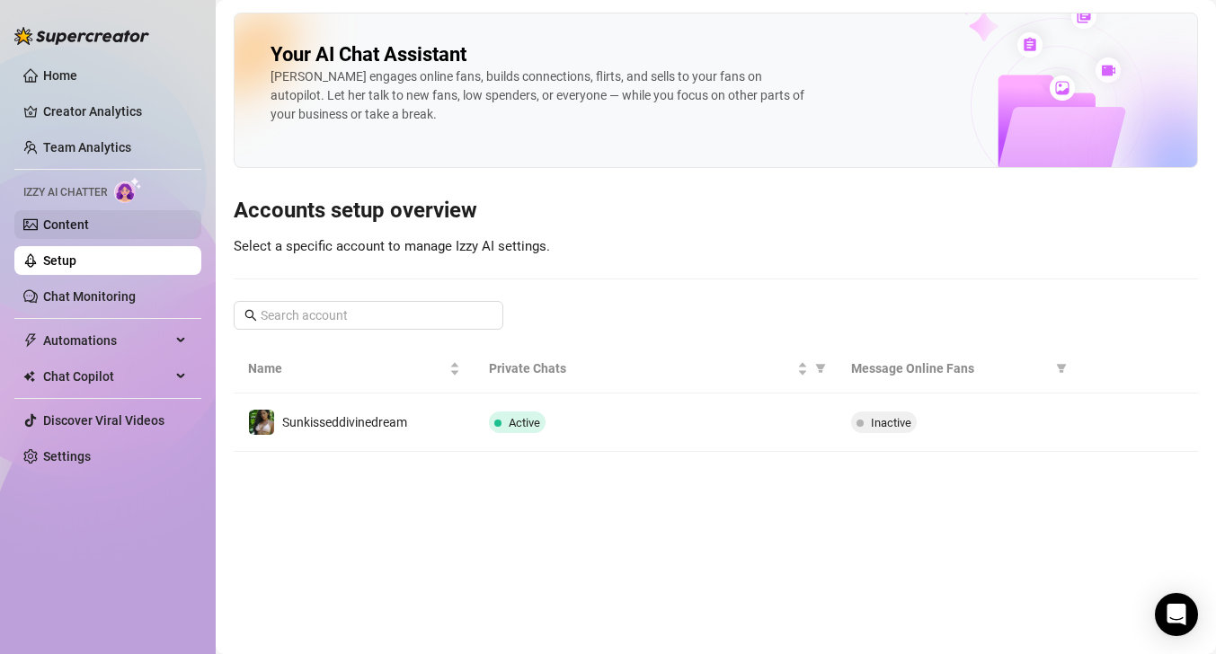
click at [89, 227] on link "Content" at bounding box center [66, 225] width 46 height 14
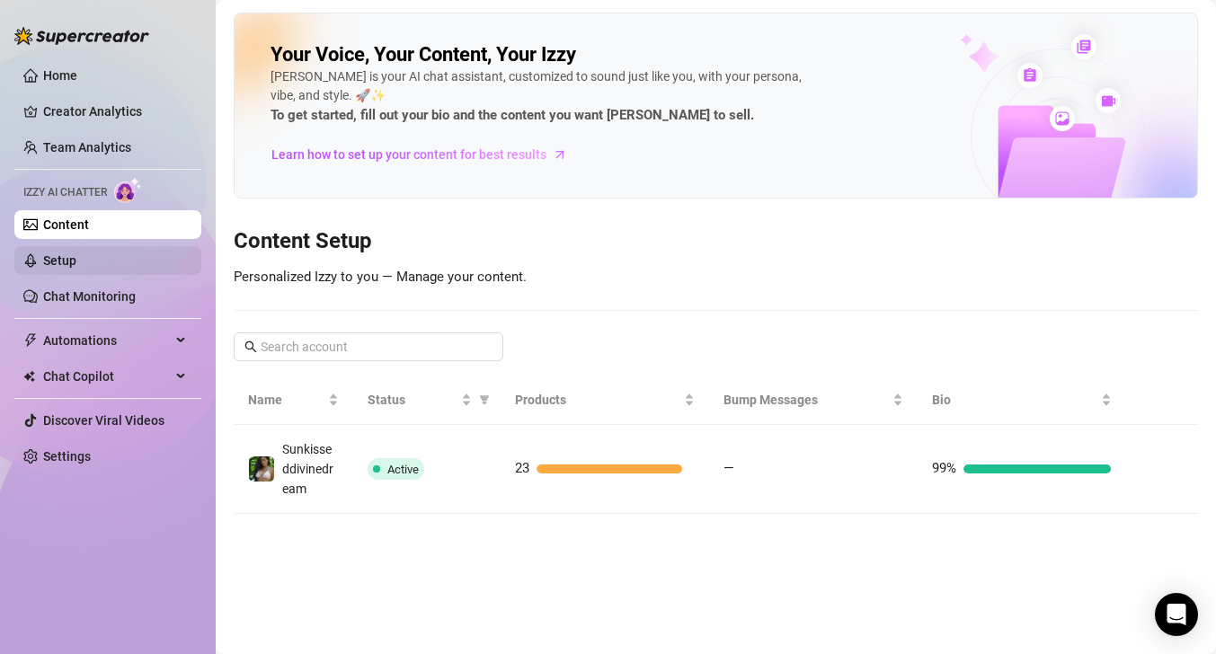
click at [76, 262] on link "Setup" at bounding box center [59, 261] width 33 height 14
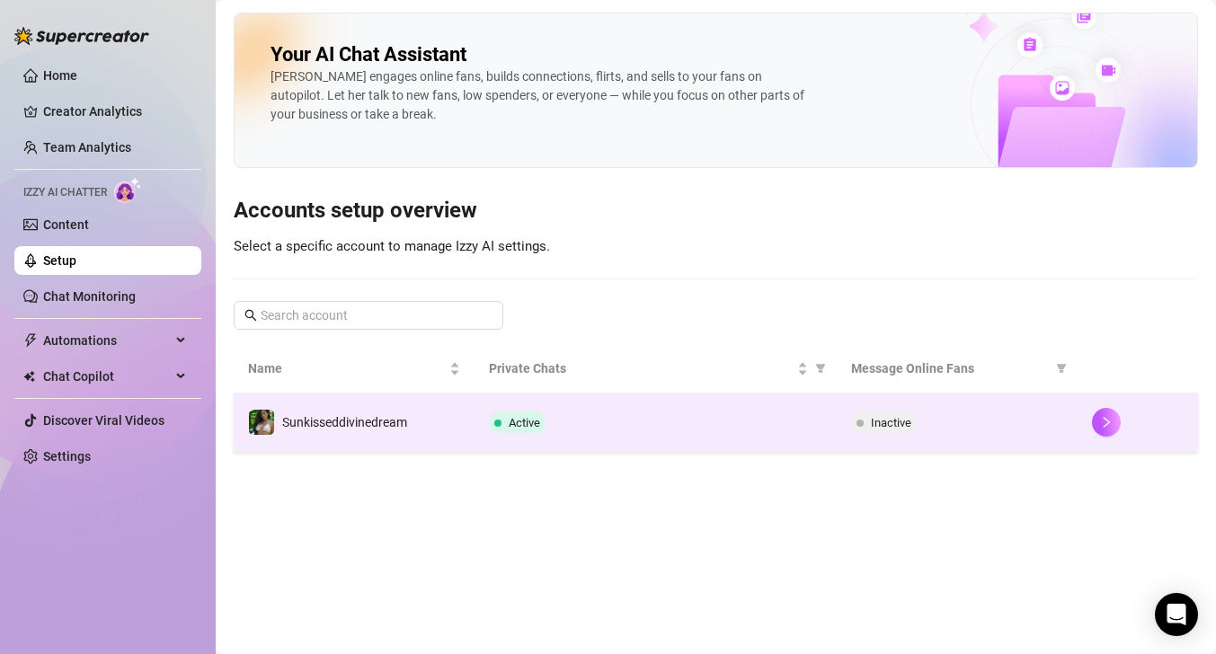
click at [891, 428] on span "Inactive" at bounding box center [891, 422] width 40 height 13
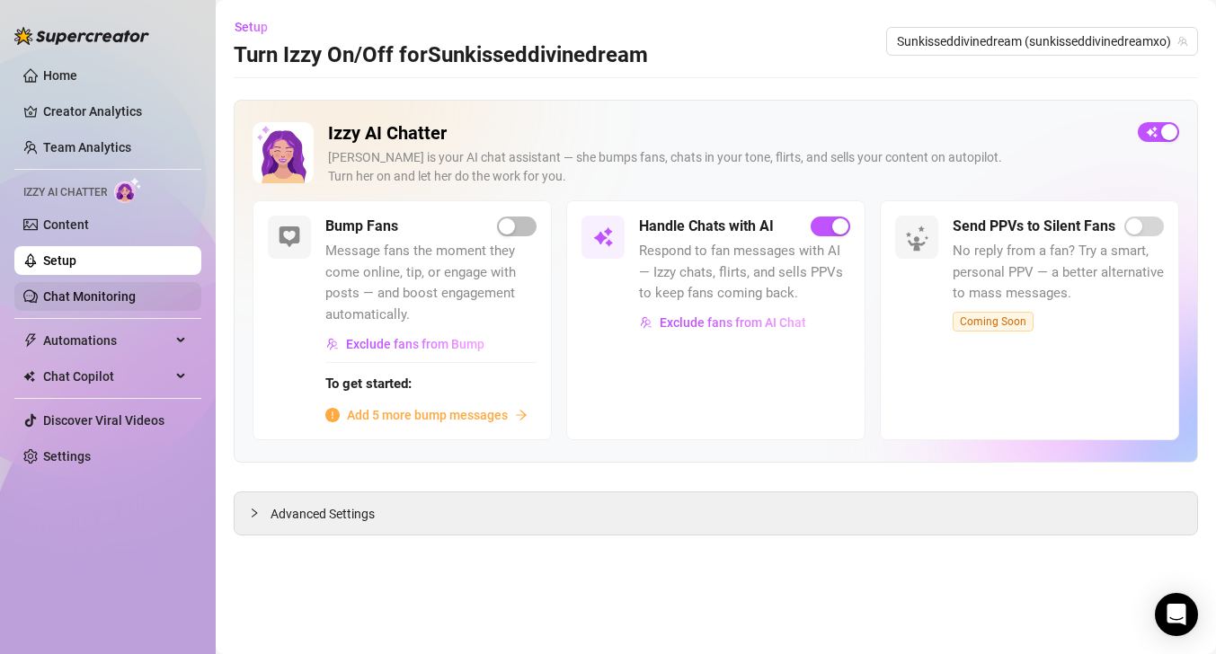
click at [102, 289] on link "Chat Monitoring" at bounding box center [89, 296] width 93 height 14
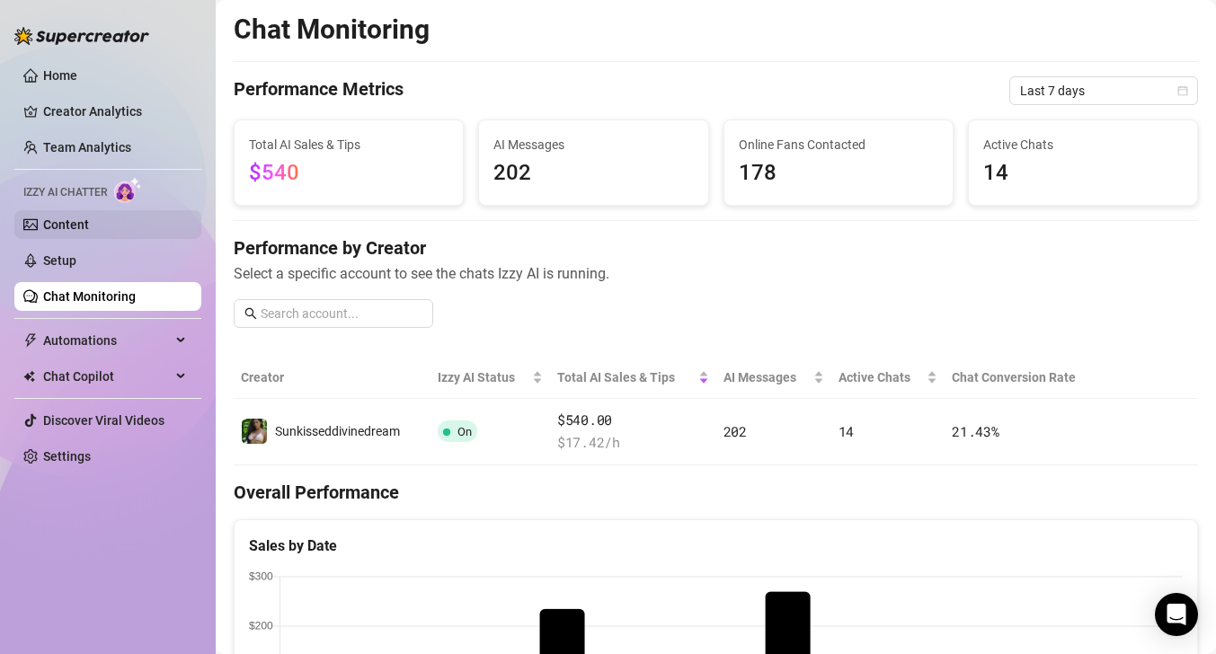
click at [89, 220] on link "Content" at bounding box center [66, 225] width 46 height 14
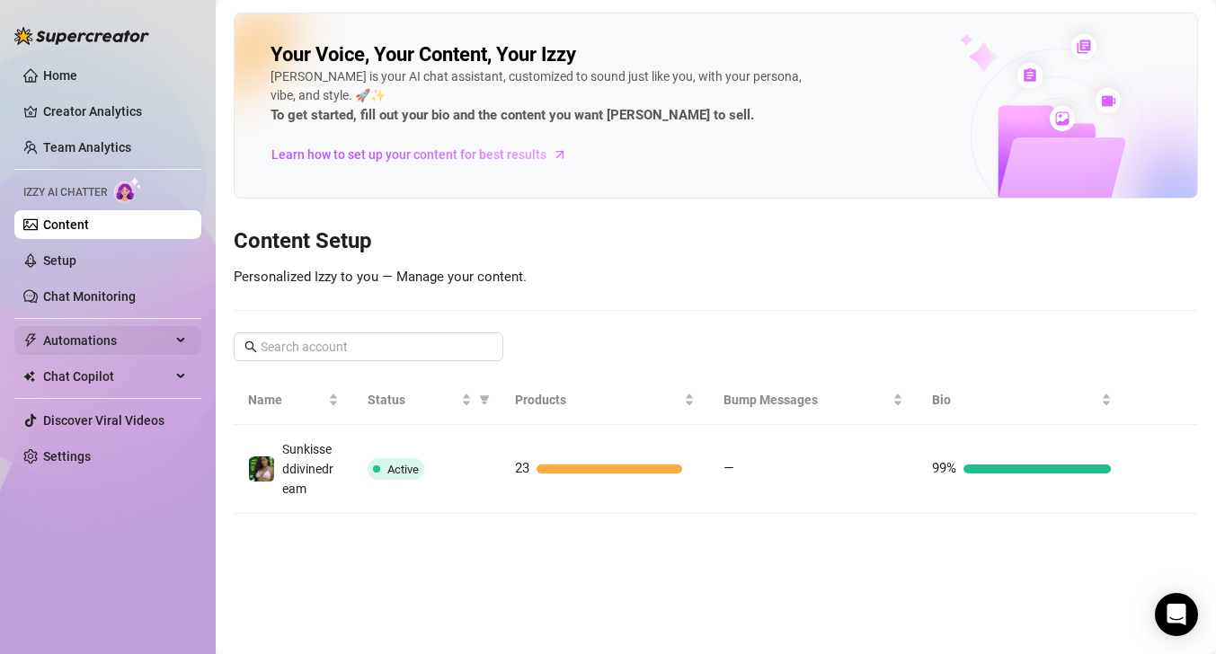
click at [86, 344] on span "Automations" at bounding box center [107, 340] width 128 height 29
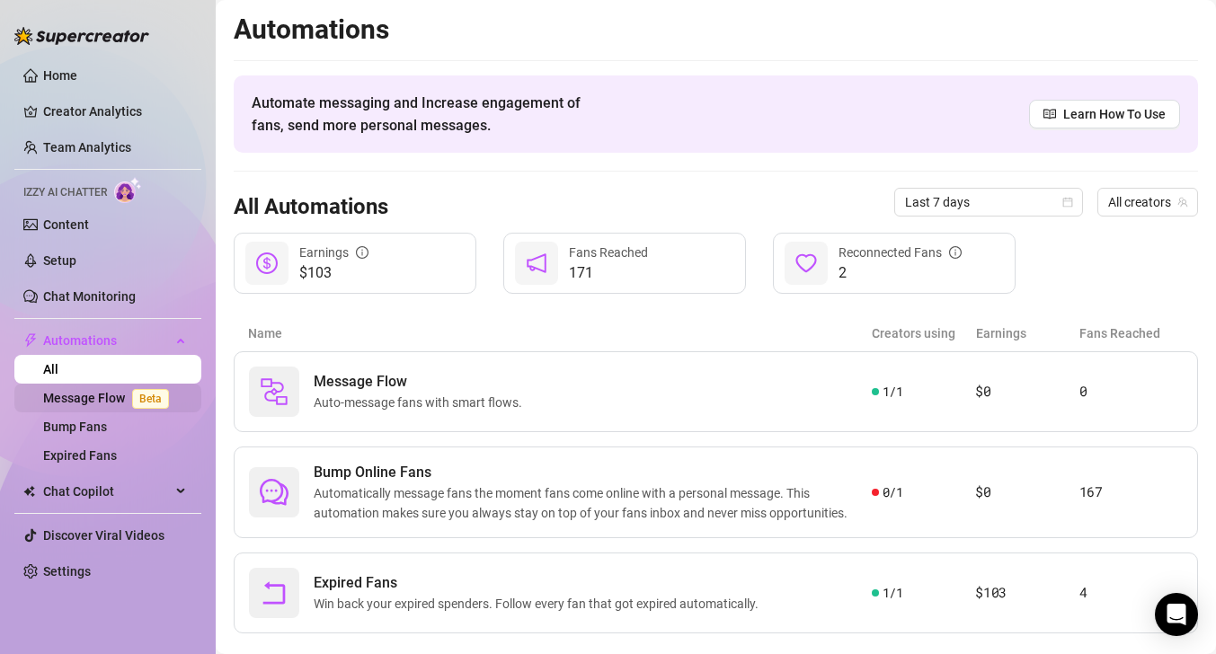
click at [109, 403] on link "Message Flow Beta" at bounding box center [109, 398] width 133 height 14
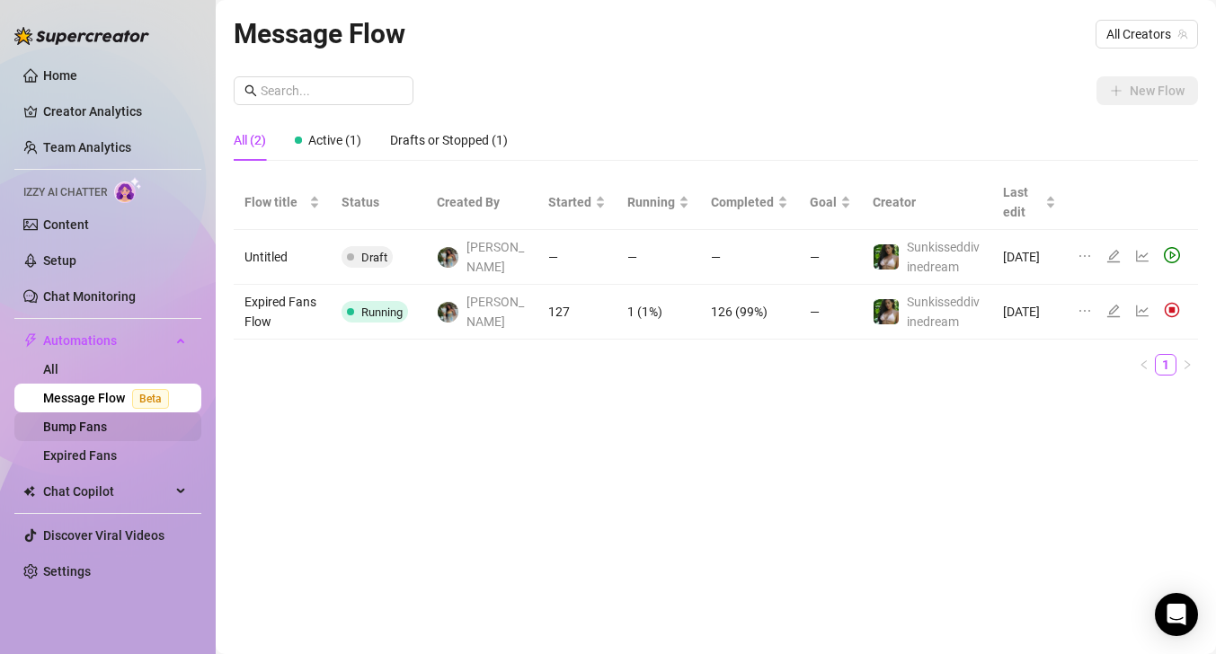
click at [107, 434] on link "Bump Fans" at bounding box center [75, 427] width 64 height 14
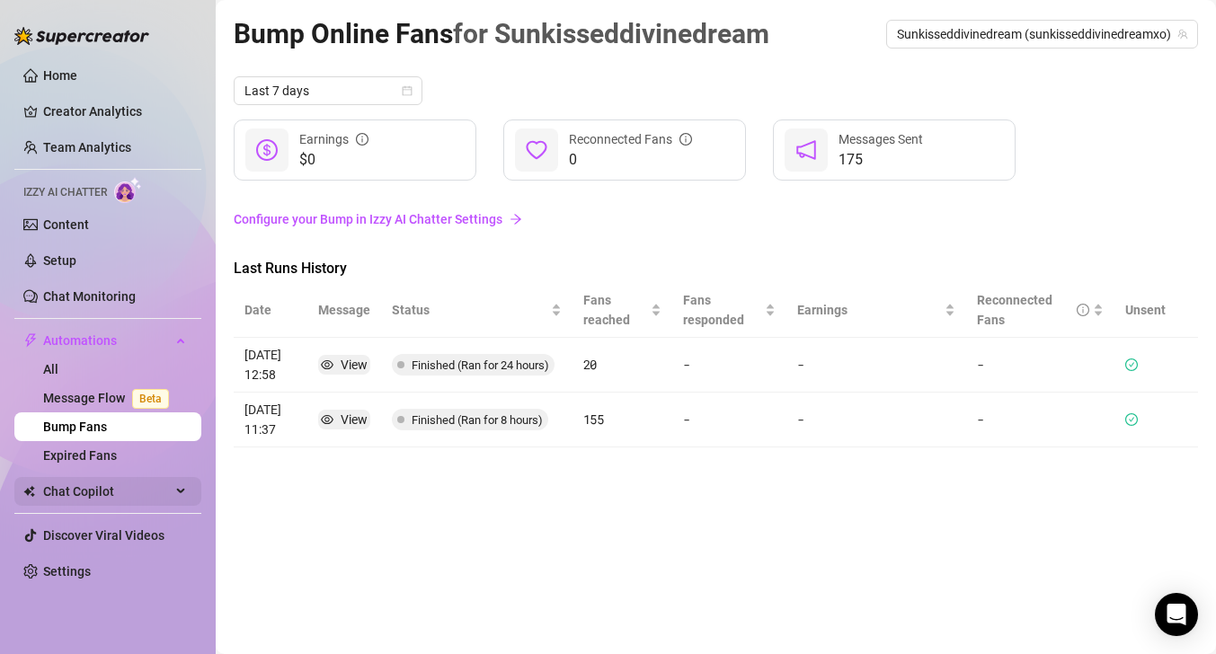
click at [126, 490] on span "Chat Copilot" at bounding box center [107, 491] width 128 height 29
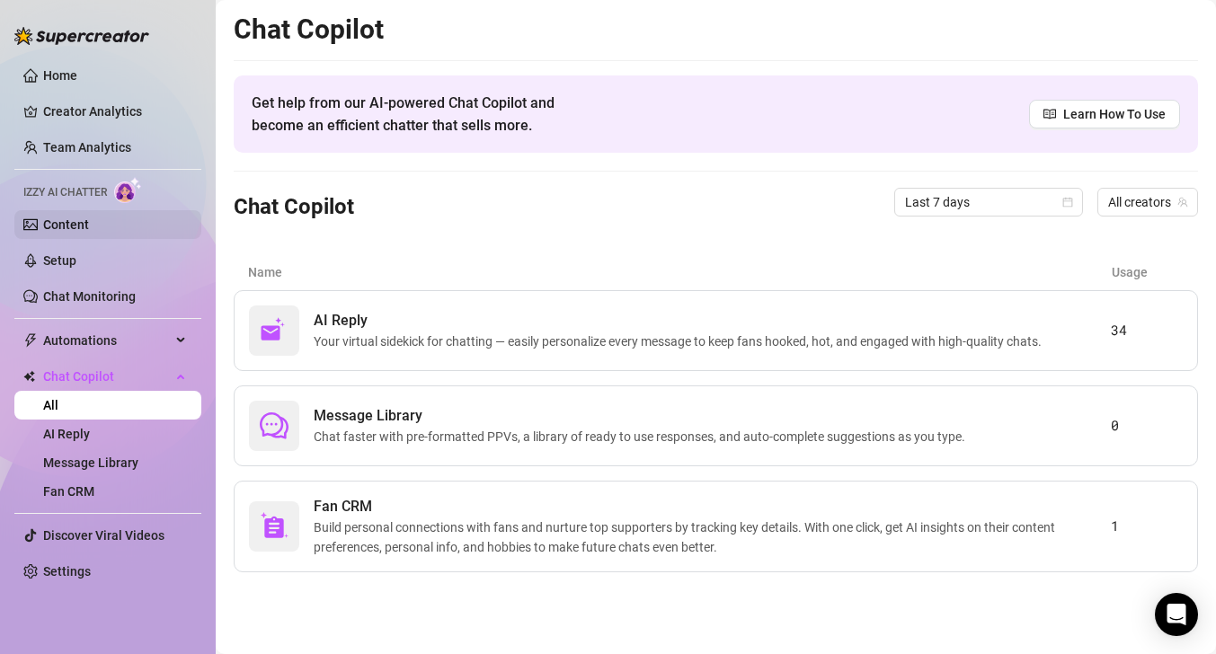
click at [89, 224] on link "Content" at bounding box center [66, 225] width 46 height 14
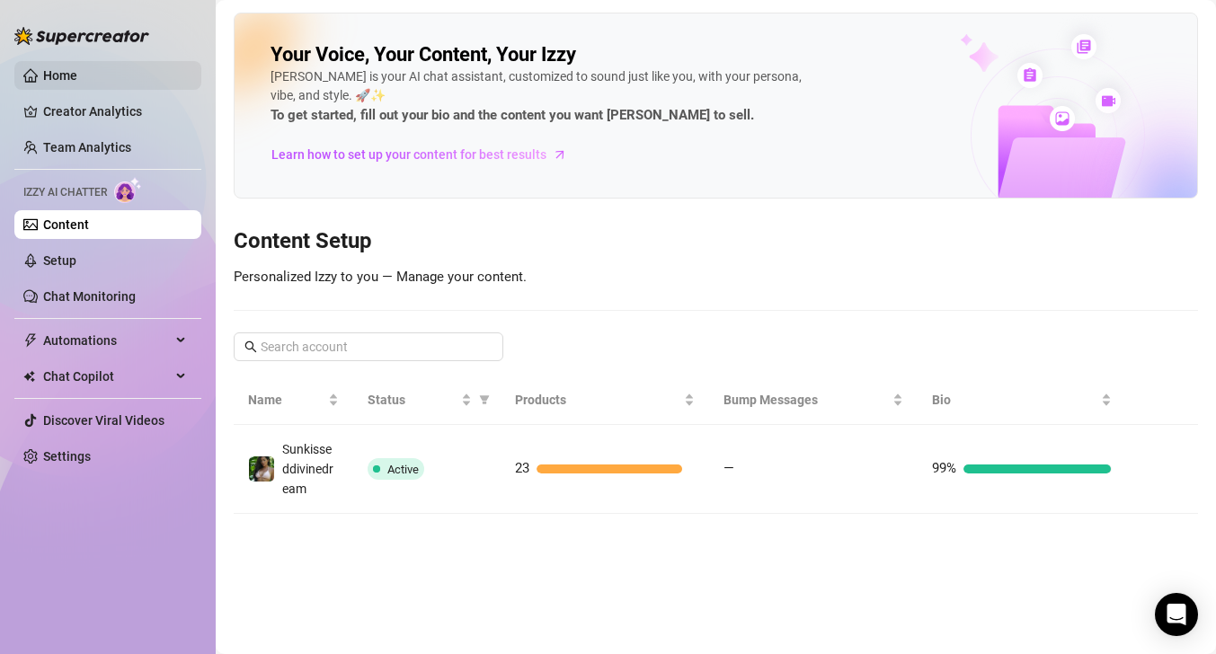
click at [77, 80] on link "Home" at bounding box center [60, 75] width 34 height 14
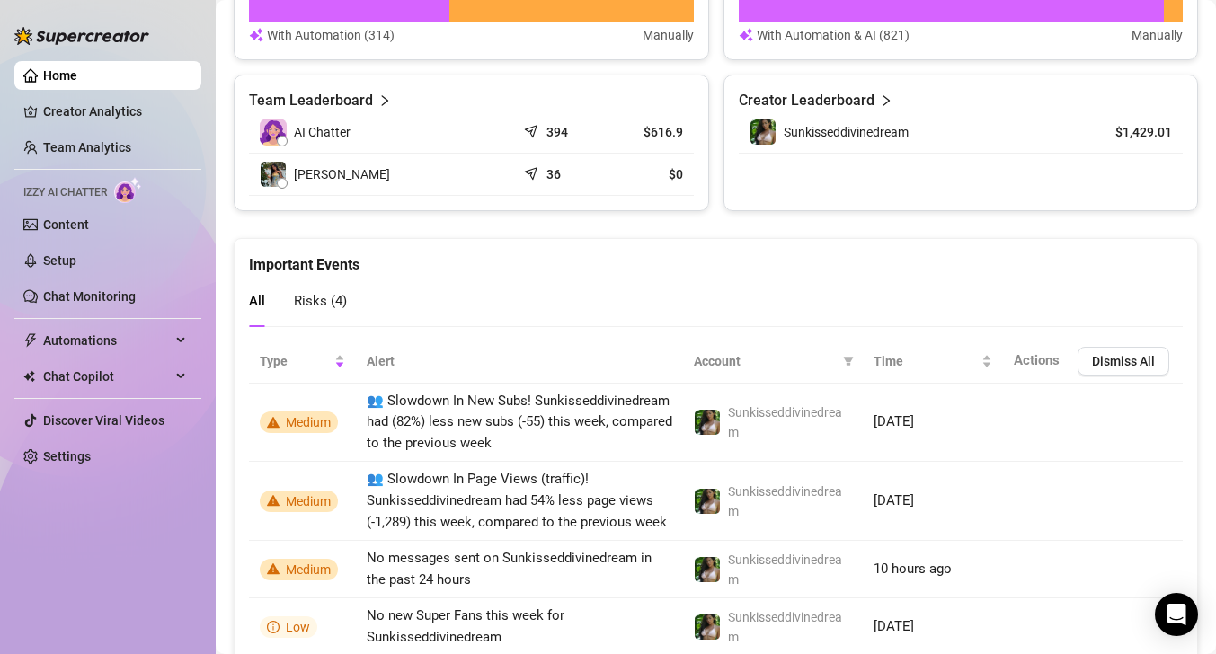
scroll to position [915, 0]
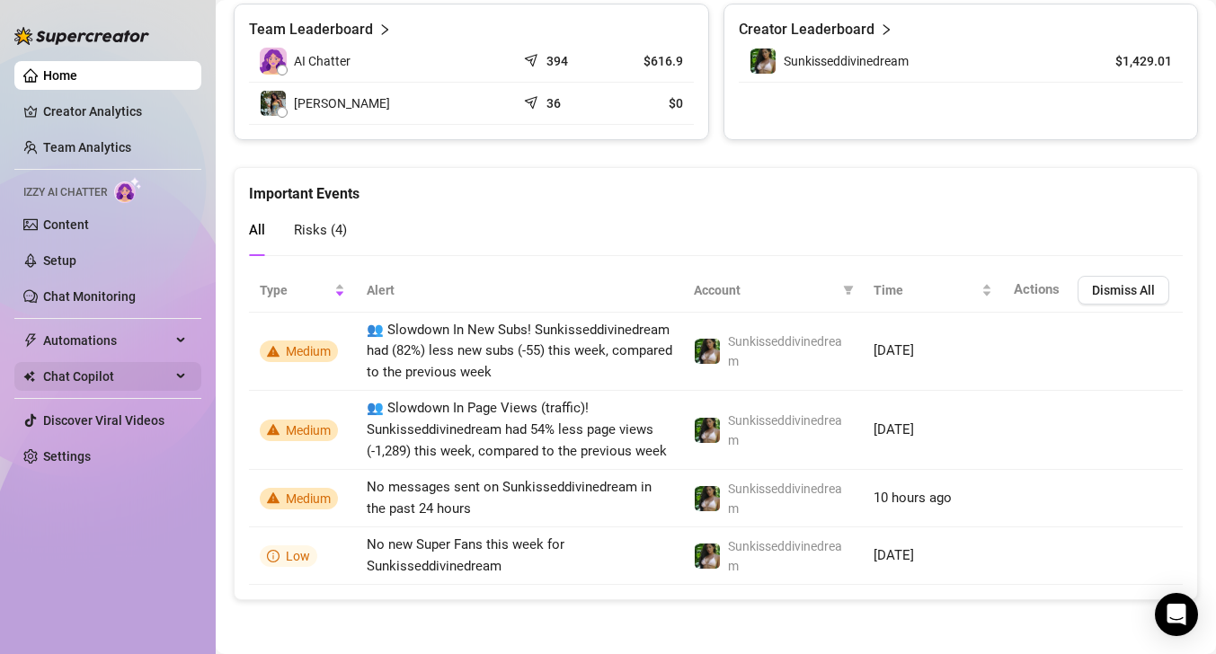
click at [102, 369] on span "Chat Copilot" at bounding box center [107, 376] width 128 height 29
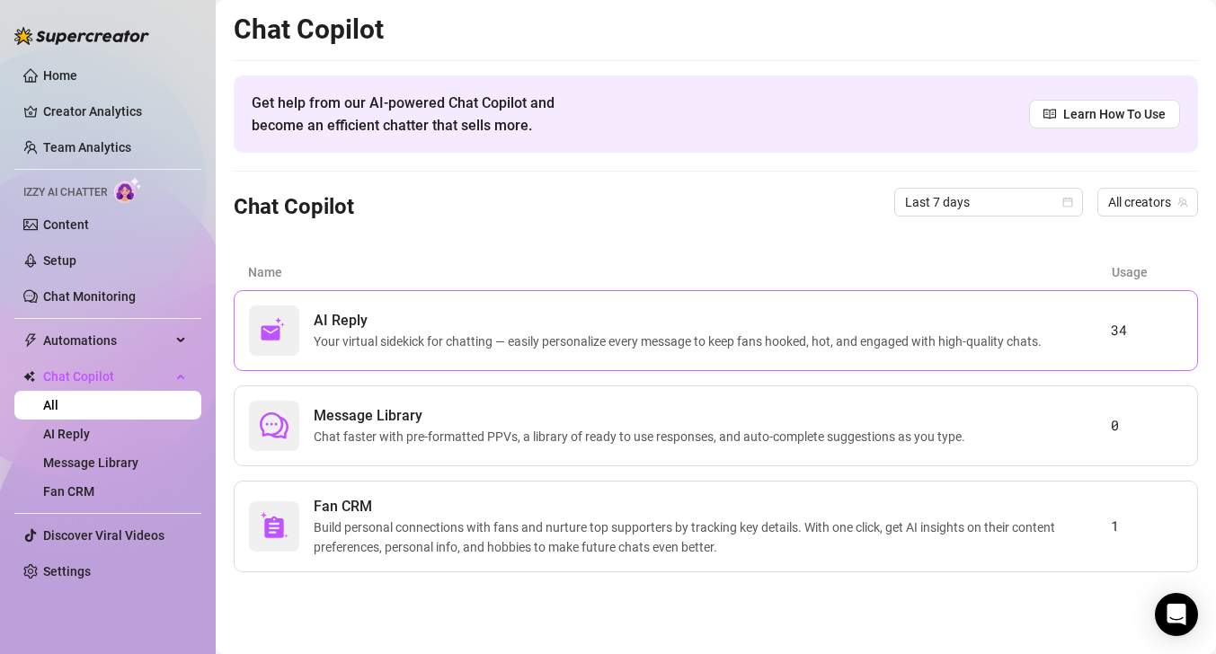
click at [554, 322] on span "AI Reply" at bounding box center [681, 321] width 735 height 22
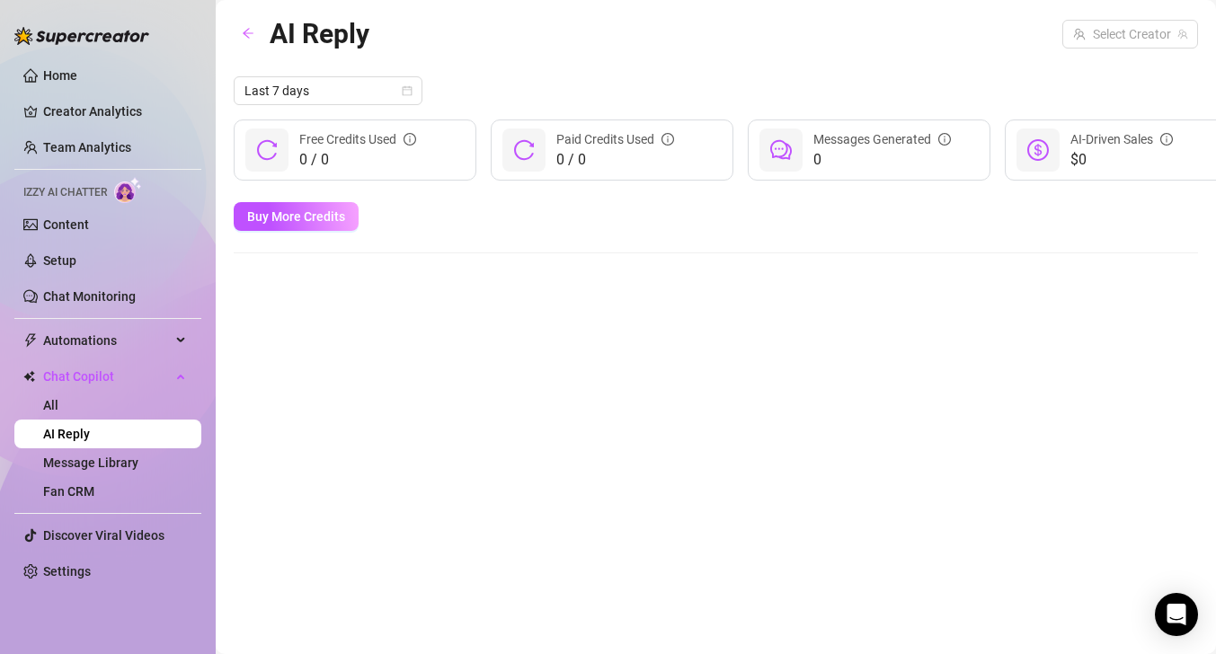
click at [517, 154] on icon "reload" at bounding box center [524, 150] width 22 height 22
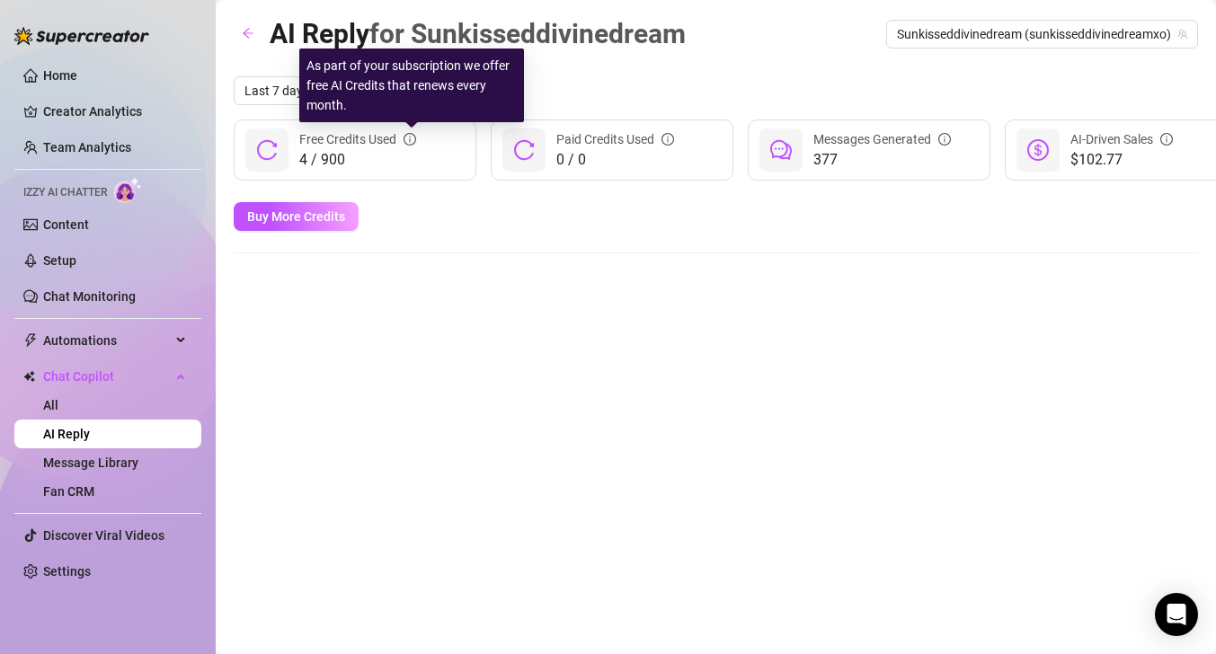
click at [412, 138] on icon "info-circle" at bounding box center [410, 139] width 13 height 13
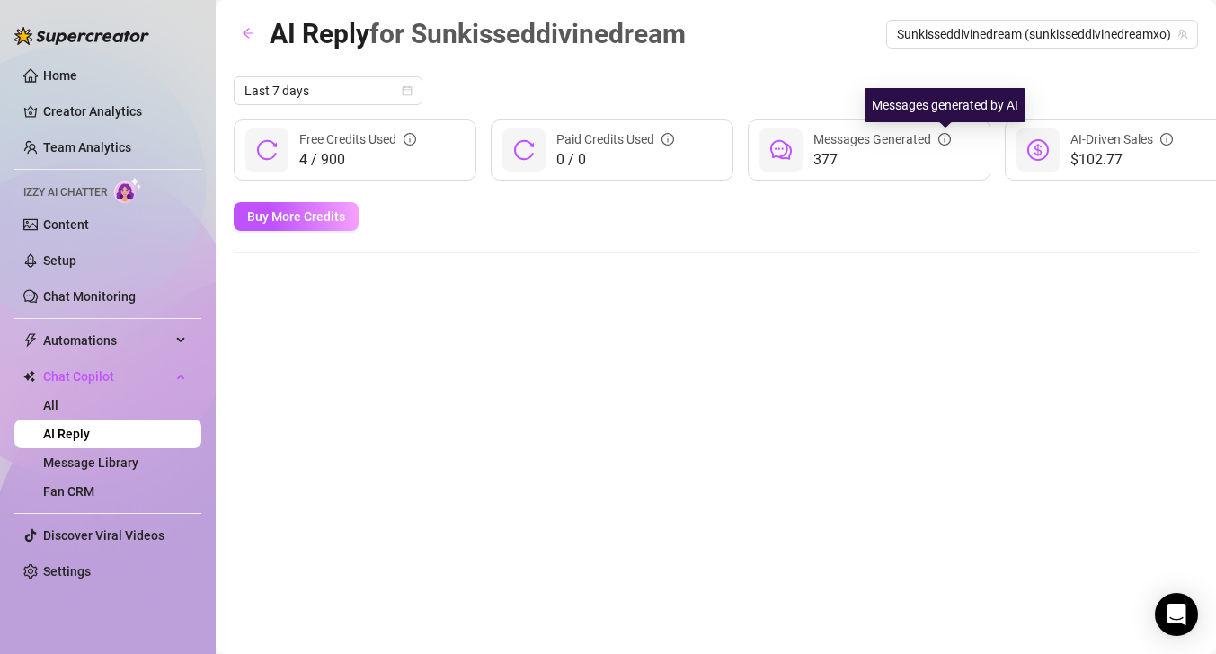
click at [942, 136] on icon "info-circle" at bounding box center [945, 139] width 13 height 13
click at [829, 148] on div "Messages Generated" at bounding box center [883, 139] width 138 height 20
click at [824, 159] on span "377" at bounding box center [883, 160] width 138 height 22
click at [899, 136] on div "Messages Generated" at bounding box center [883, 139] width 138 height 20
click at [951, 144] on icon "info-circle" at bounding box center [945, 139] width 13 height 13
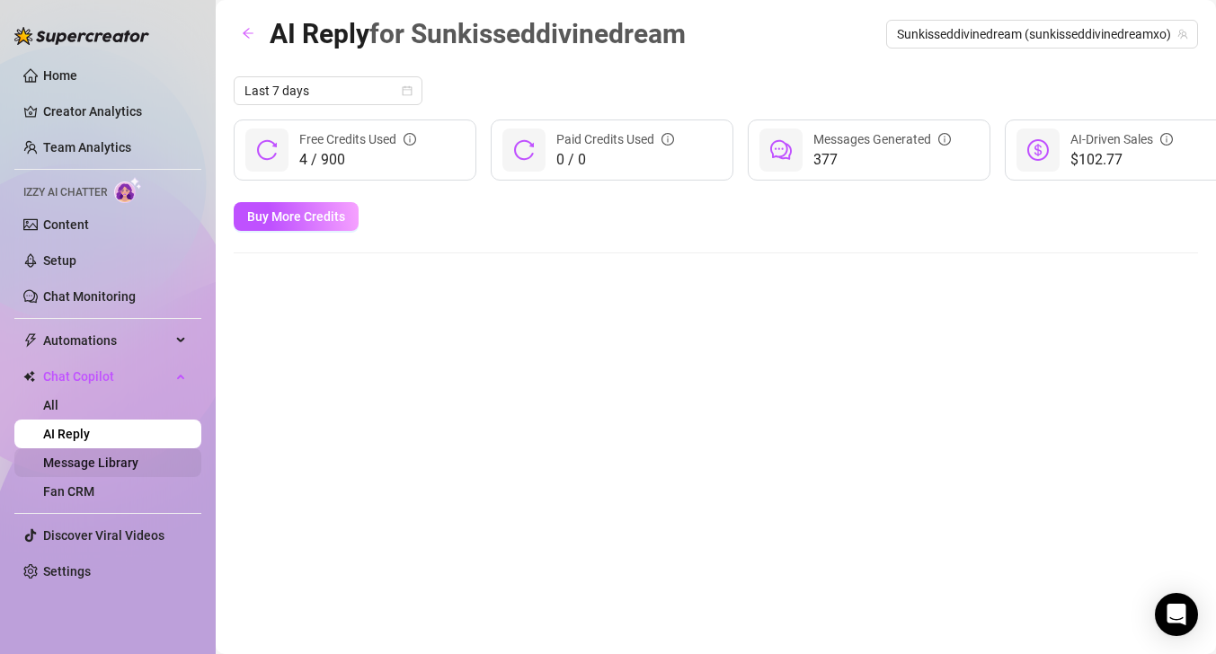
click at [104, 458] on link "Message Library" at bounding box center [90, 463] width 95 height 14
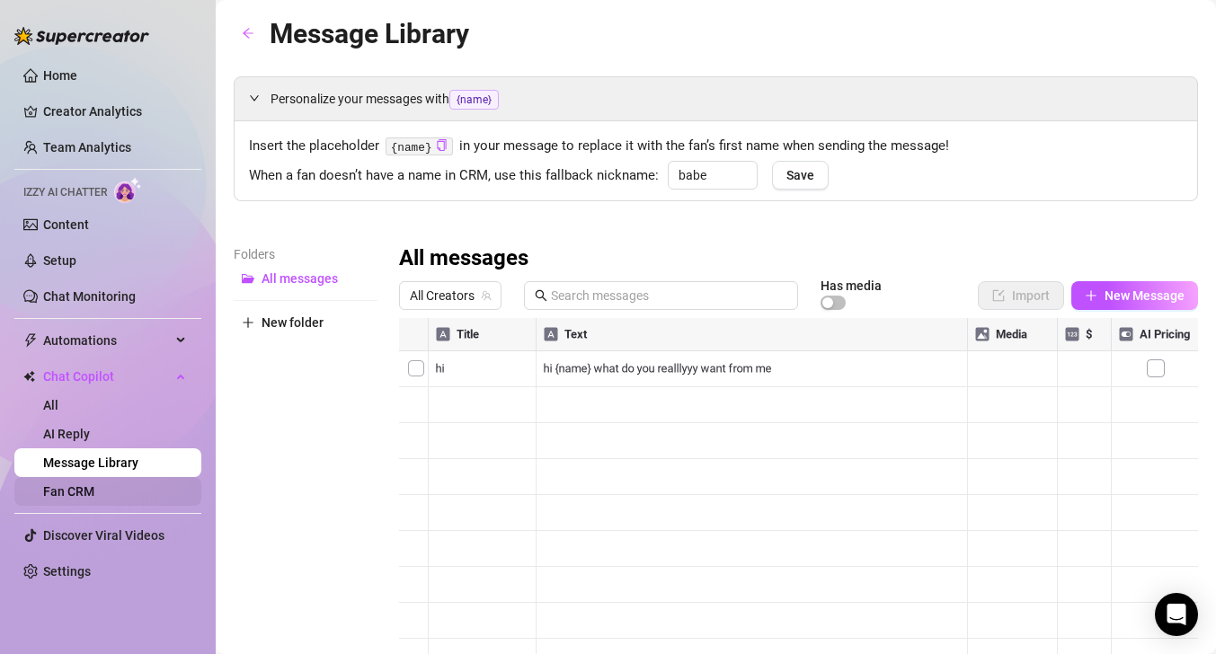
click at [92, 493] on link "Fan CRM" at bounding box center [68, 492] width 51 height 14
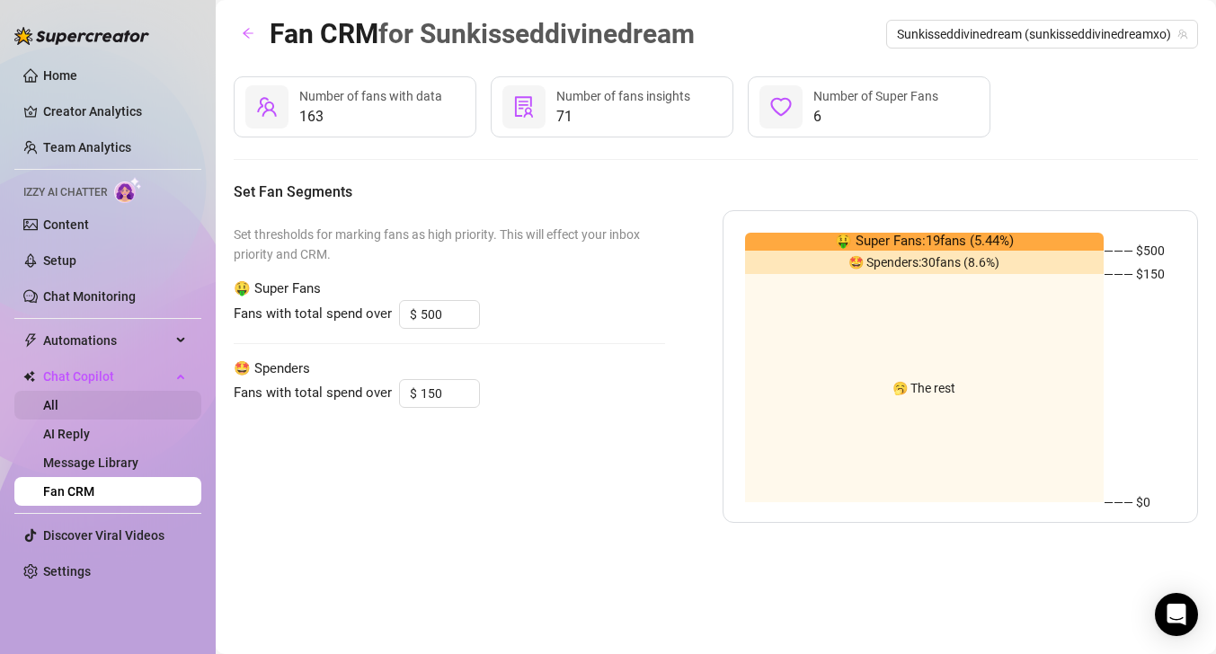
click at [58, 403] on link "All" at bounding box center [50, 405] width 15 height 14
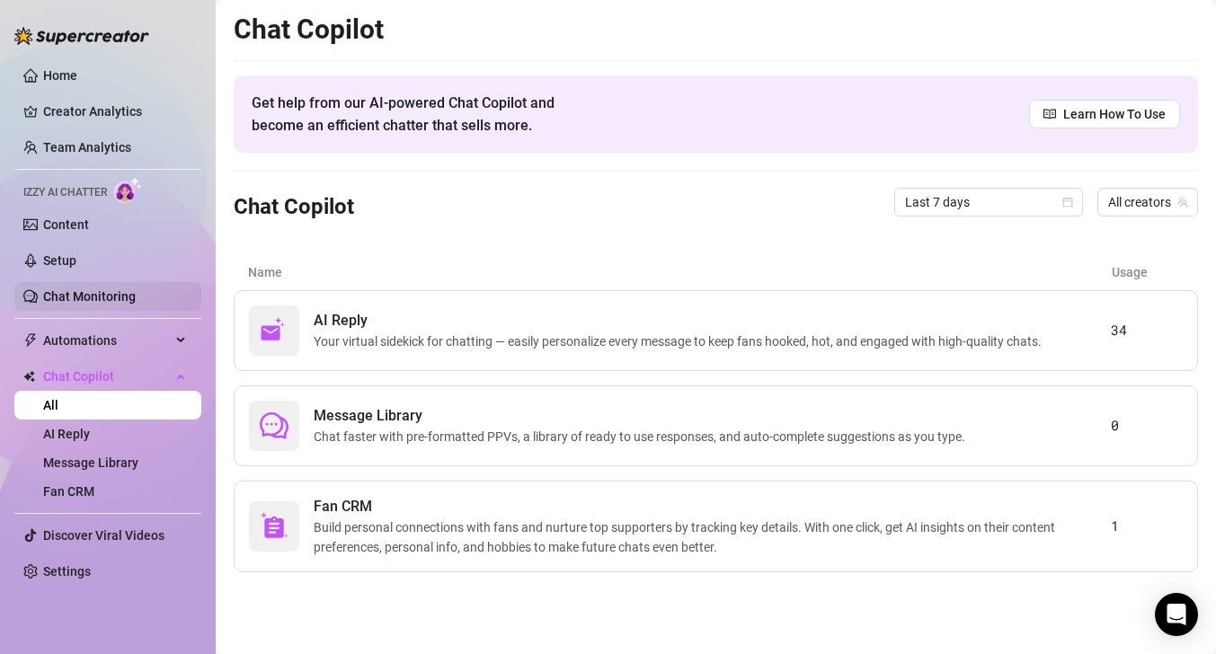
click at [102, 301] on link "Chat Monitoring" at bounding box center [89, 296] width 93 height 14
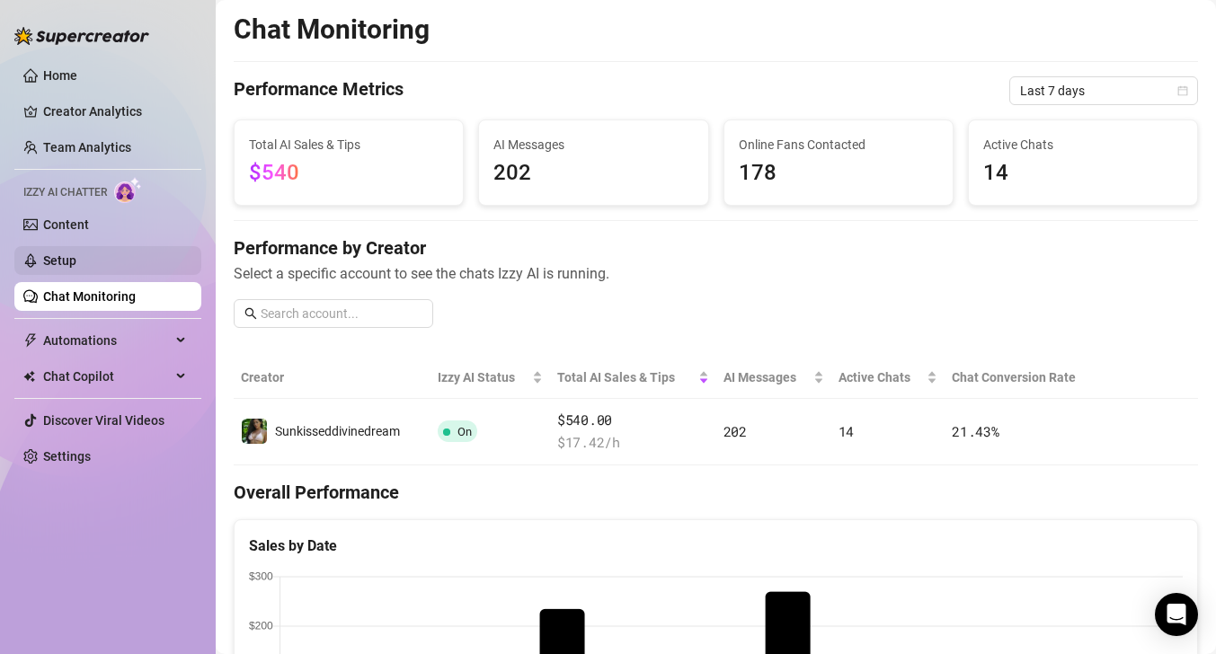
click at [76, 255] on link "Setup" at bounding box center [59, 261] width 33 height 14
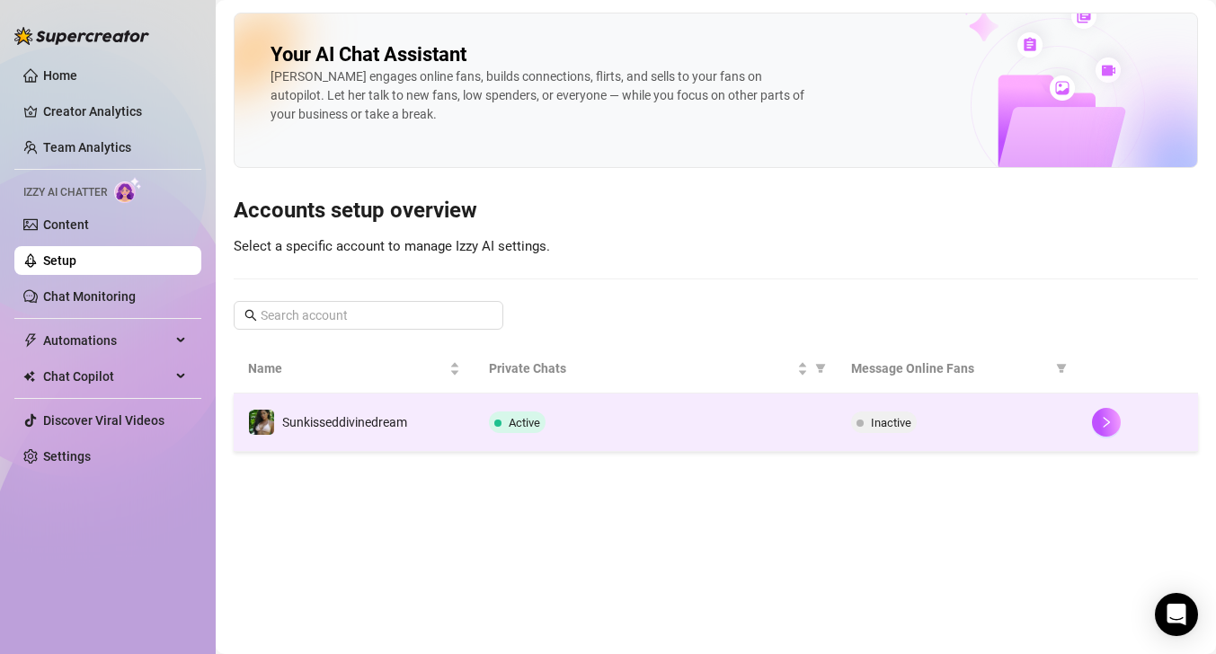
click at [964, 429] on div "Inactive" at bounding box center [957, 423] width 212 height 22
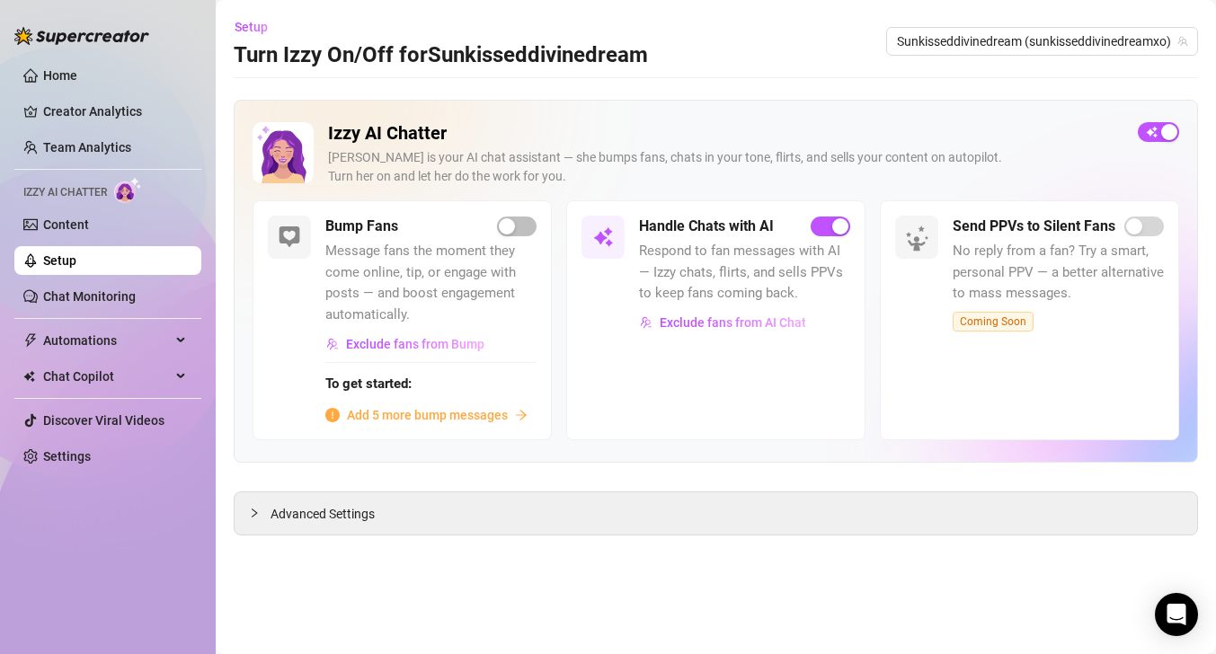
click at [488, 413] on span "Add 5 more bump messages" at bounding box center [427, 415] width 161 height 20
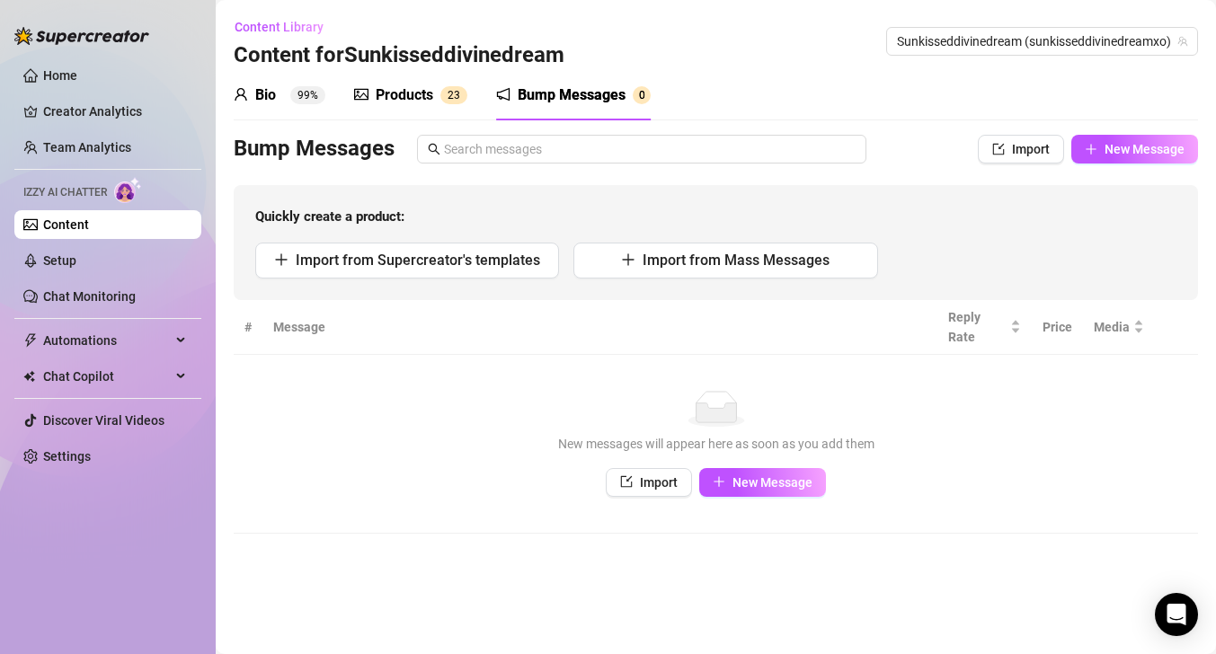
click at [644, 95] on sup "0" at bounding box center [642, 95] width 18 height 18
click at [89, 232] on link "Content" at bounding box center [66, 225] width 46 height 14
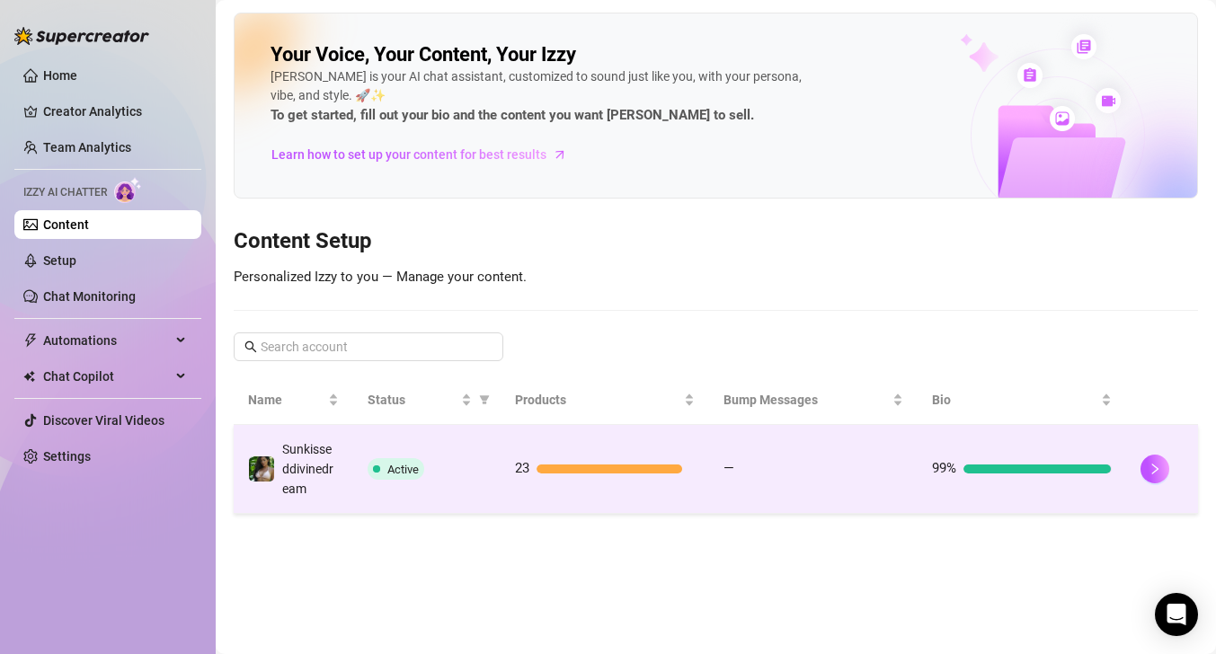
click at [467, 449] on td "Active" at bounding box center [427, 469] width 148 height 89
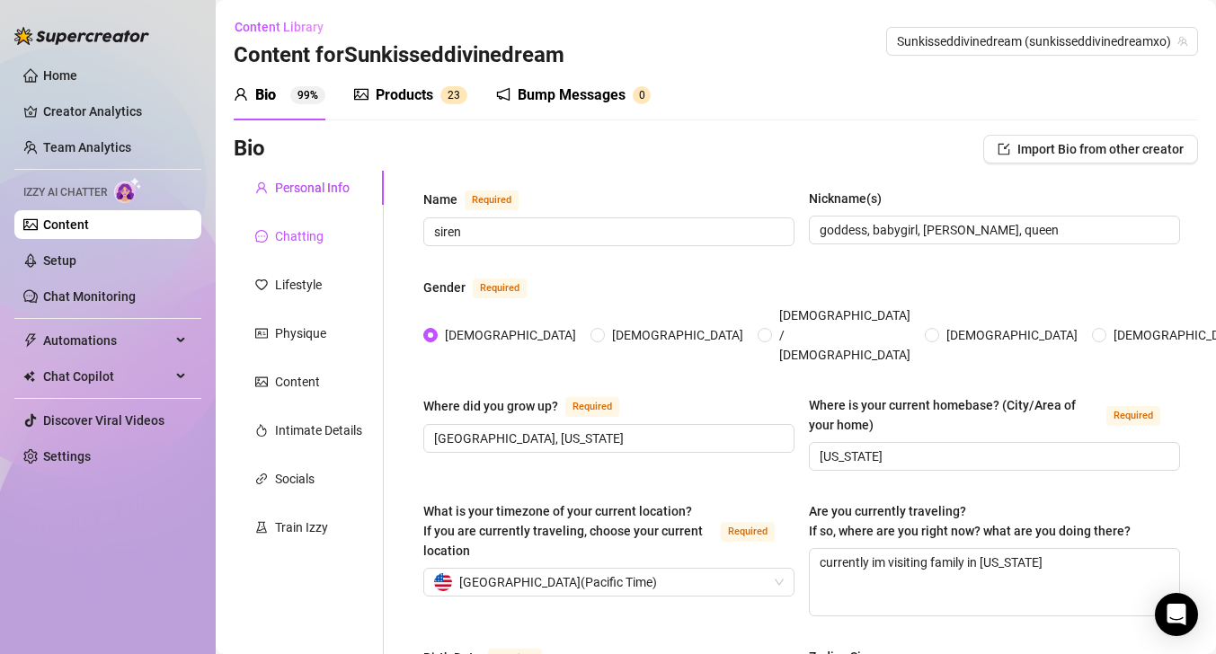
click at [316, 232] on div "Chatting" at bounding box center [299, 237] width 49 height 20
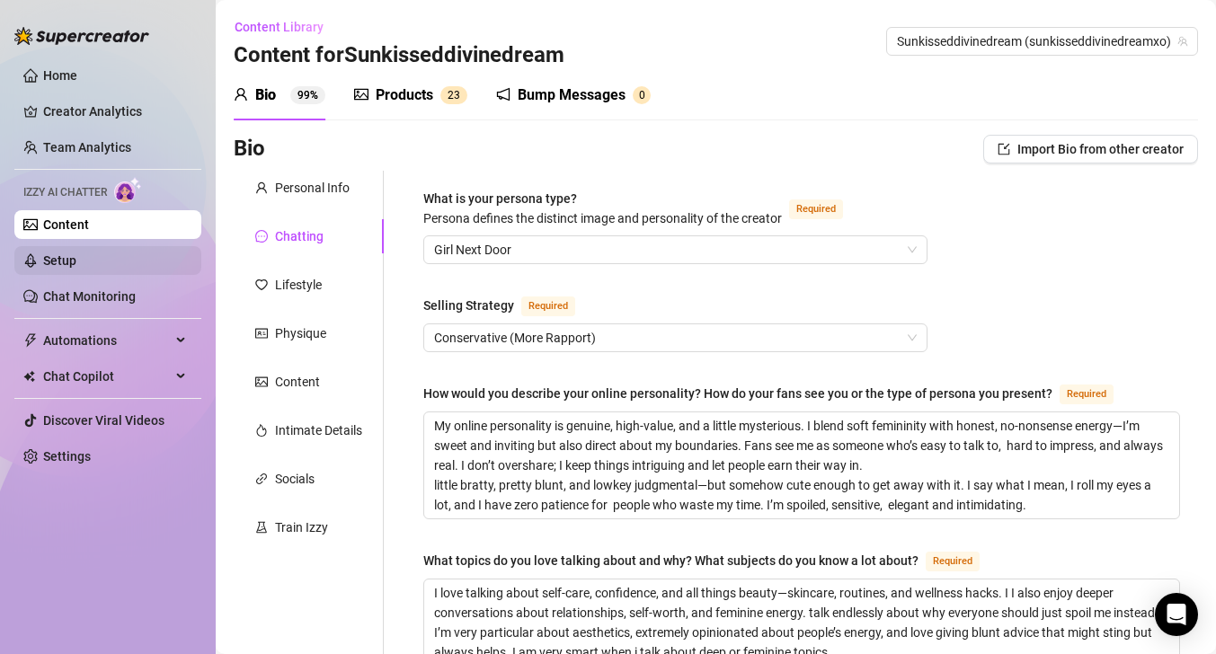
click at [62, 268] on link "Setup" at bounding box center [59, 261] width 33 height 14
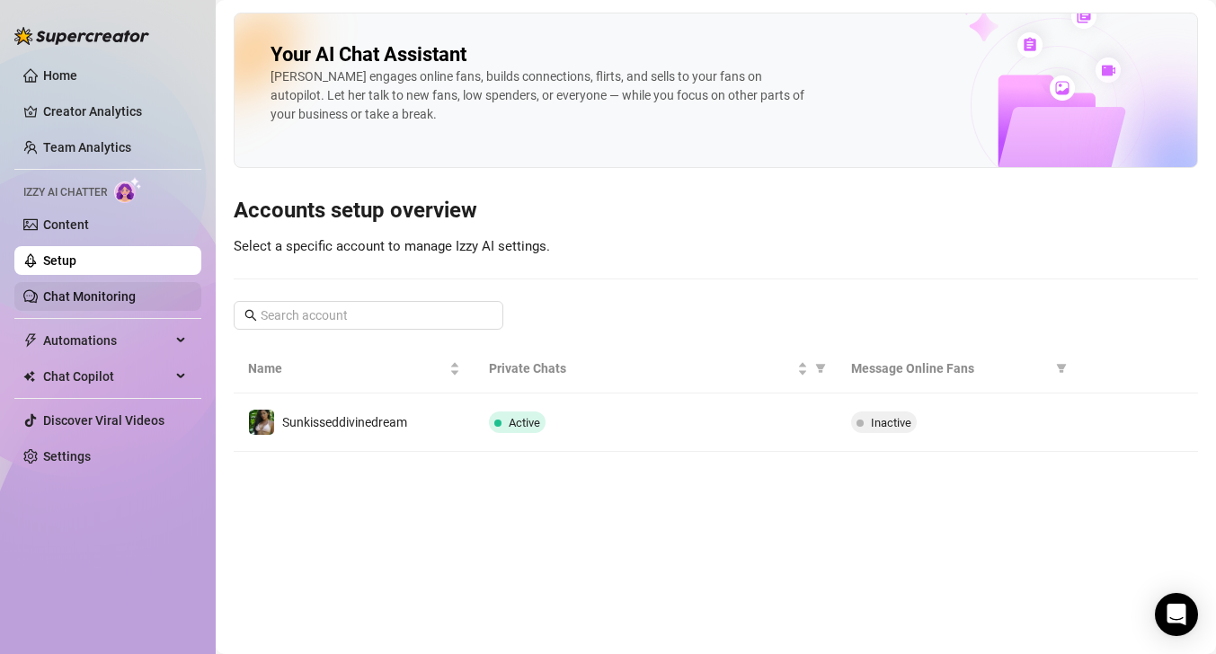
click at [95, 298] on link "Chat Monitoring" at bounding box center [89, 296] width 93 height 14
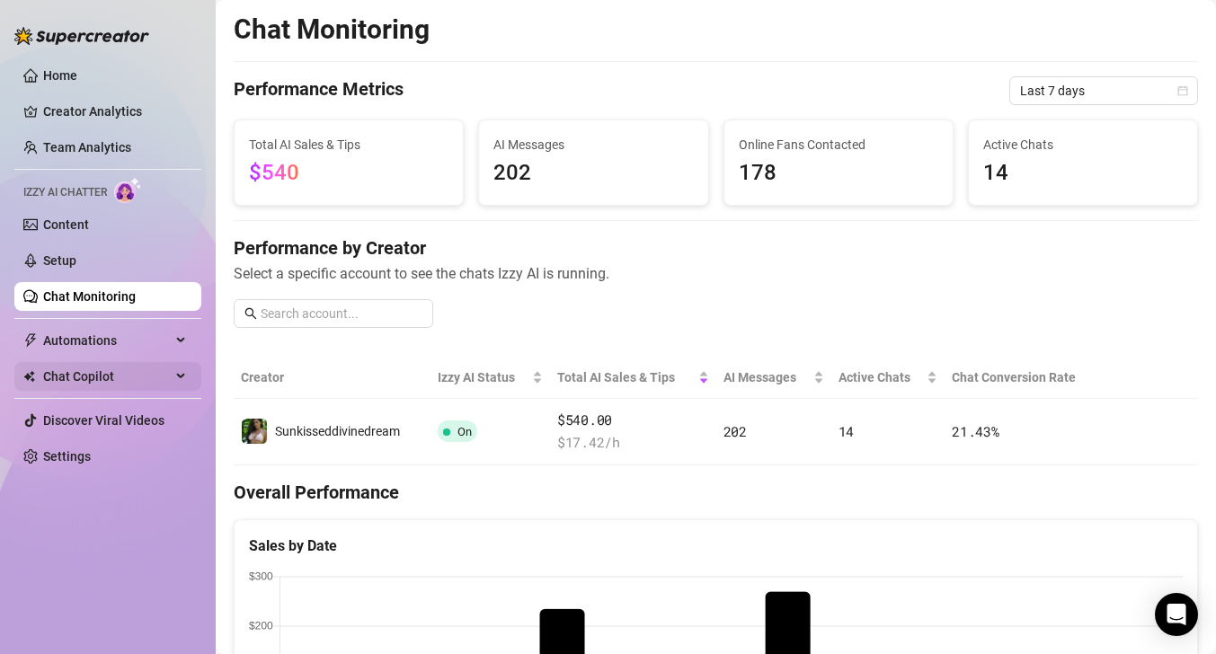
click at [98, 370] on span "Chat Copilot" at bounding box center [107, 376] width 128 height 29
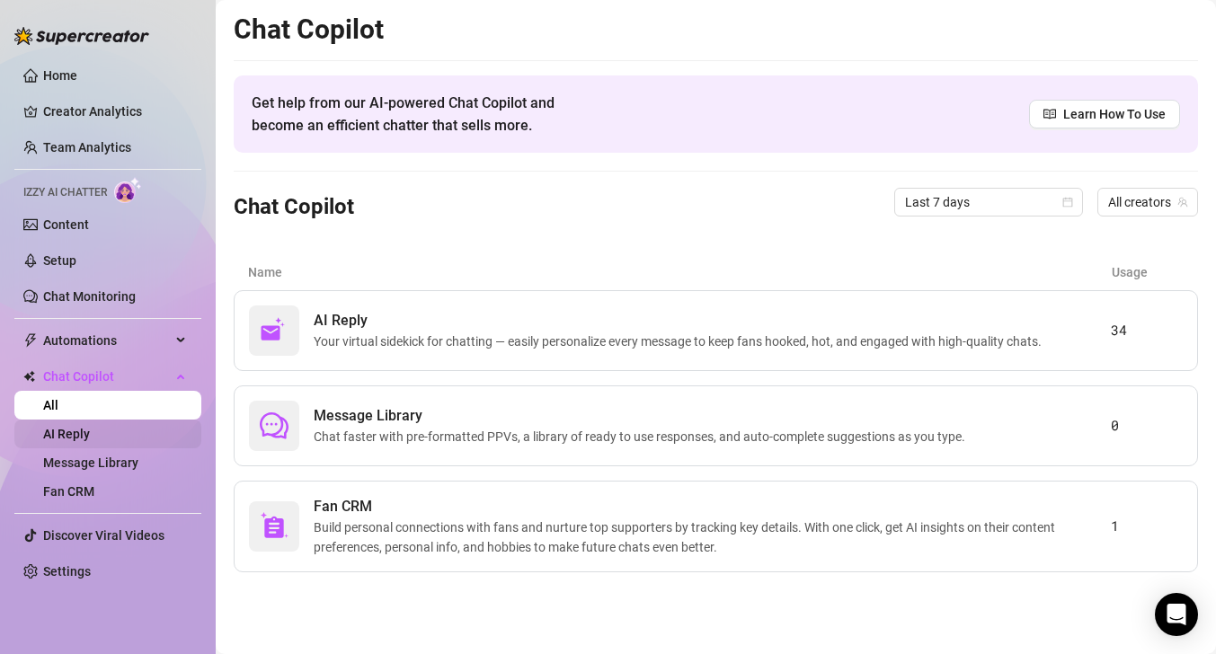
click at [90, 437] on link "AI Reply" at bounding box center [66, 434] width 47 height 14
